Goal: Task Accomplishment & Management: Complete application form

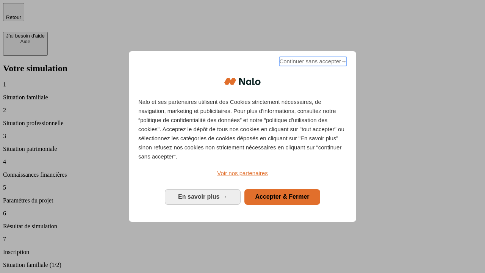
click at [312, 62] on span "Continuer sans accepter →" at bounding box center [312, 61] width 67 height 9
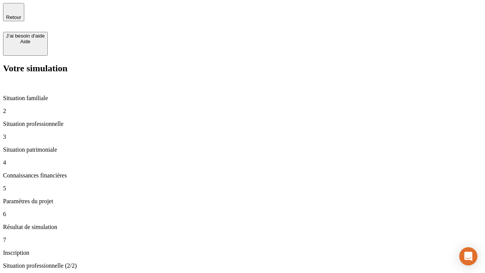
type input "30 000"
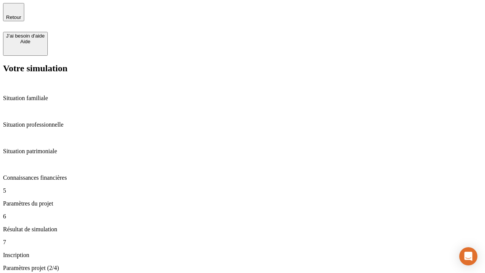
type input "25"
type input "64"
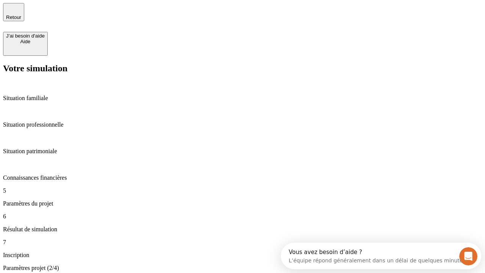
type input "1 000"
type input "640"
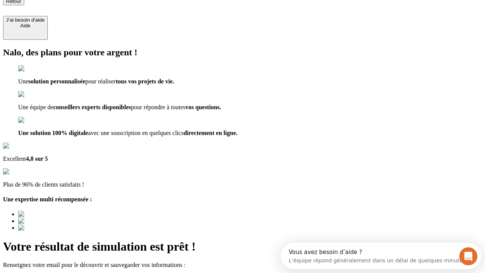
type input "[EMAIL_ADDRESS][PERSON_NAME][DOMAIN_NAME]"
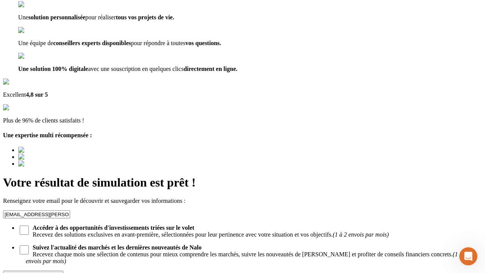
scroll to position [73, 0]
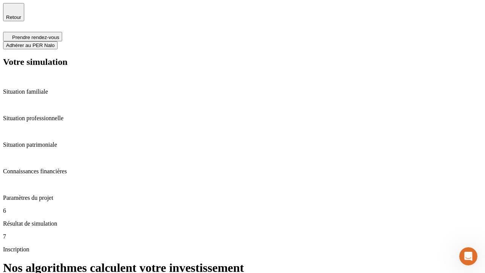
click at [55, 42] on span "Adhérer au PER Nalo" at bounding box center [30, 45] width 48 height 6
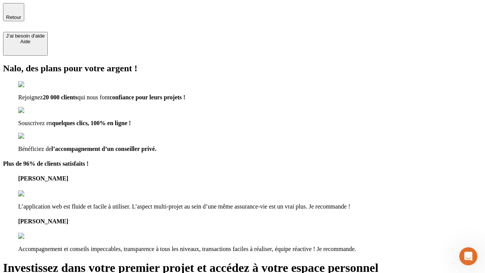
type input "[EMAIL_ADDRESS][PERSON_NAME][DOMAIN_NAME]"
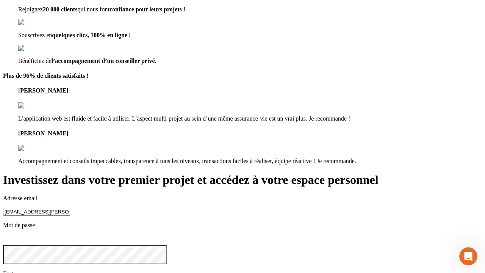
scroll to position [1, 0]
